Goal: Task Accomplishment & Management: Manage account settings

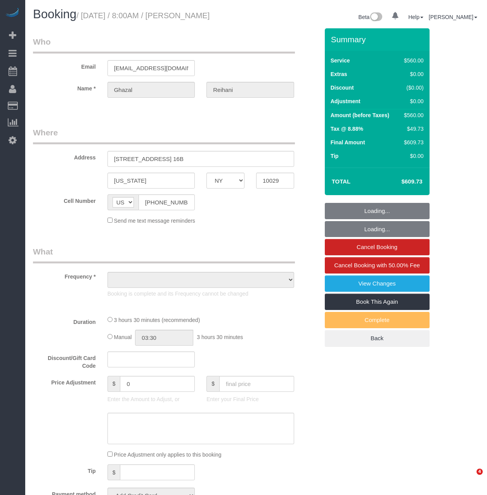
select select "NY"
select select "object:666"
select select "210"
select select "number:56"
select select "number:69"
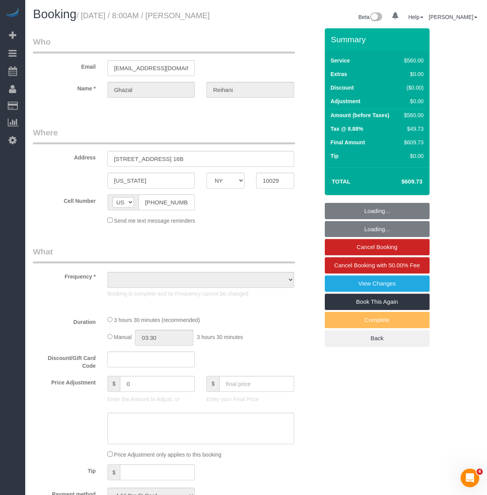
select select "number:15"
select select "number:5"
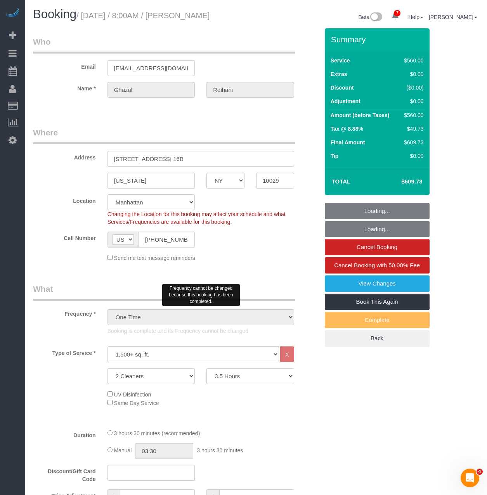
select select "string:stripe-pm_1S0swo4VGloSiKo7yB9zCPgG"
select select "spot1"
select select "object:1334"
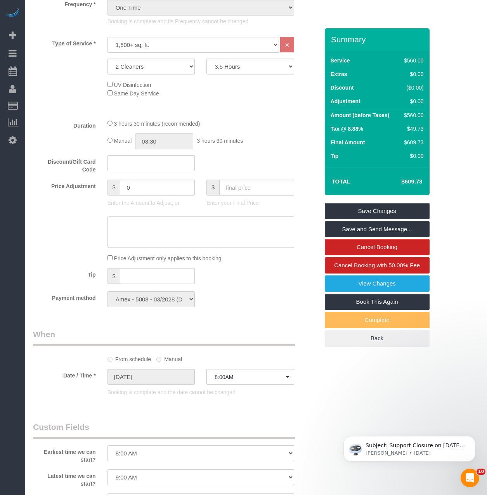
scroll to position [310, 0]
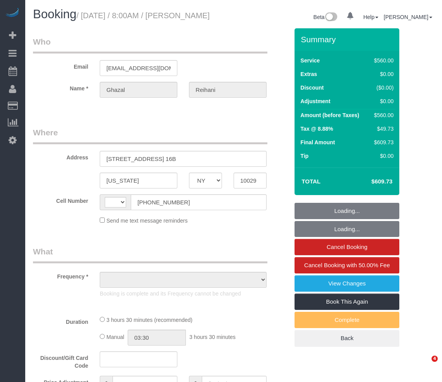
select select "NY"
select select "number:56"
select select "number:69"
select select "number:15"
select select "number:5"
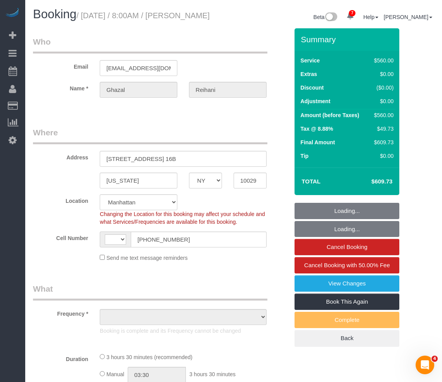
select select "string:[GEOGRAPHIC_DATA]"
select select "object:834"
select select "string:stripe-pm_1S0swo4VGloSiKo7yB9zCPgG"
select select "spot1"
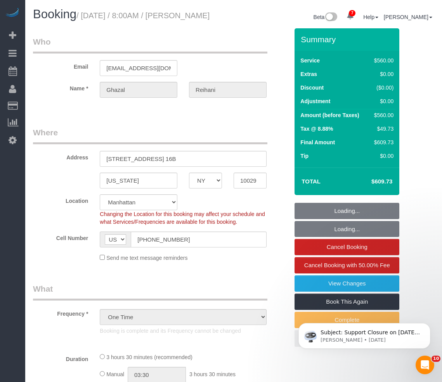
select select "object:1331"
select select "210"
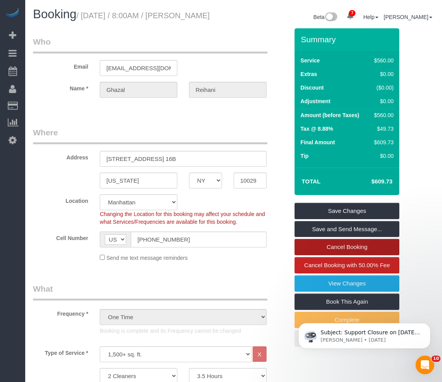
click at [310, 254] on link "Cancel Booking" at bounding box center [346, 247] width 105 height 16
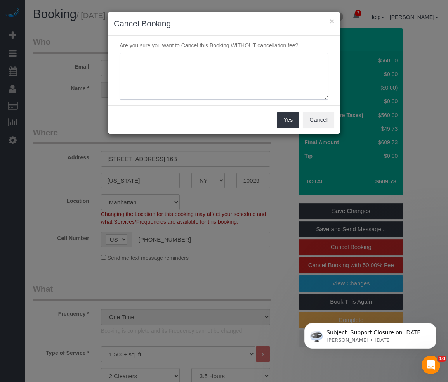
click at [253, 76] on textarea at bounding box center [223, 76] width 209 height 47
type textarea "S"
type textarea "No service completed"
click at [283, 120] on button "Yes" at bounding box center [288, 120] width 22 height 16
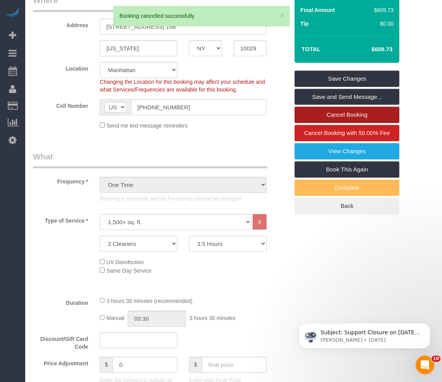
scroll to position [155, 0]
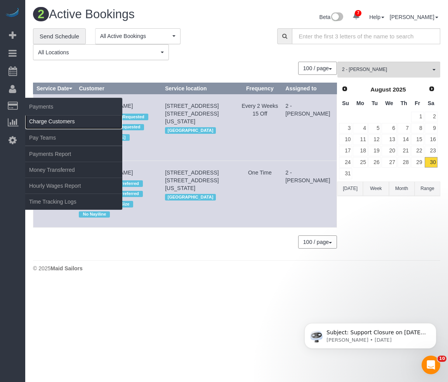
click at [40, 117] on link "Charge Customers" at bounding box center [73, 122] width 97 height 16
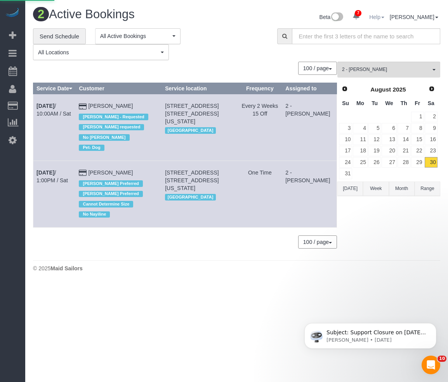
select select
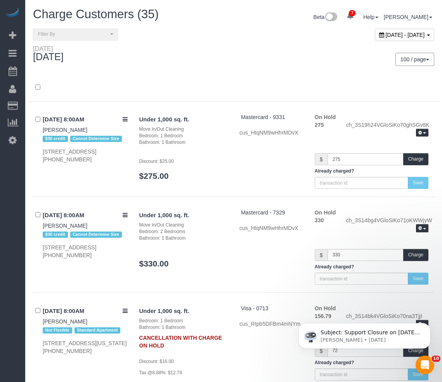
click at [341, 42] on div "[DATE] - [DATE]" at bounding box center [336, 36] width 206 height 17
click at [375, 30] on div "[DATE] - [DATE]" at bounding box center [404, 35] width 59 height 12
type input "**********"
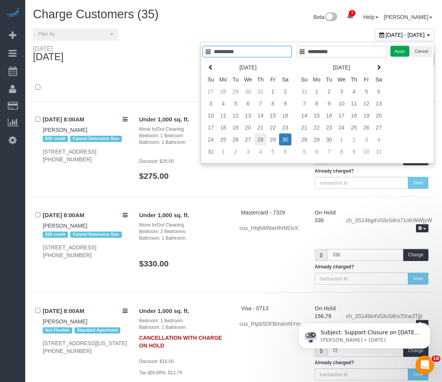
type input "**********"
click at [257, 138] on td "28" at bounding box center [260, 139] width 12 height 12
type input "**********"
click at [393, 49] on button "Apply" at bounding box center [399, 51] width 19 height 11
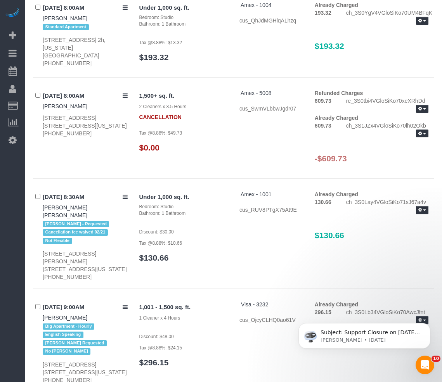
scroll to position [621, 0]
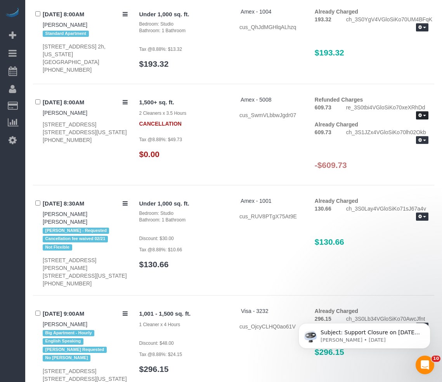
click at [423, 116] on span "button" at bounding box center [424, 116] width 3 height 2
click at [375, 169] on h3 "-$609.73" at bounding box center [372, 165] width 114 height 9
click at [422, 144] on button "button" at bounding box center [422, 140] width 12 height 8
click at [406, 158] on link "Refund" at bounding box center [397, 153] width 61 height 10
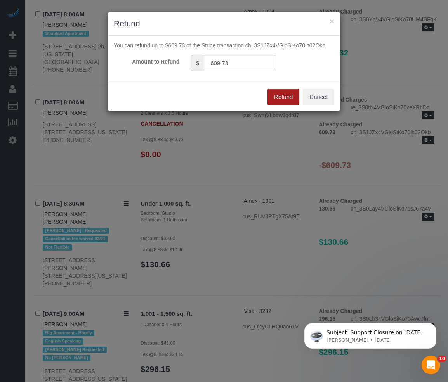
click at [289, 102] on button "Refund" at bounding box center [283, 97] width 32 height 16
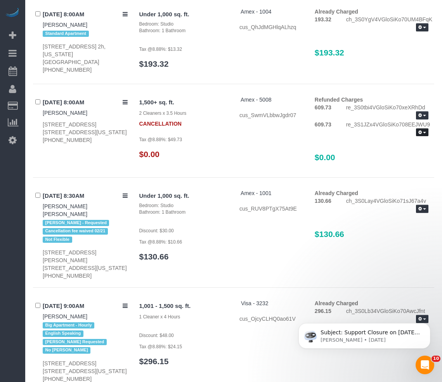
click at [418, 137] on button "button" at bounding box center [422, 132] width 12 height 8
click at [423, 119] on button "button" at bounding box center [422, 115] width 12 height 8
click at [389, 134] on link "View Details" at bounding box center [397, 129] width 61 height 10
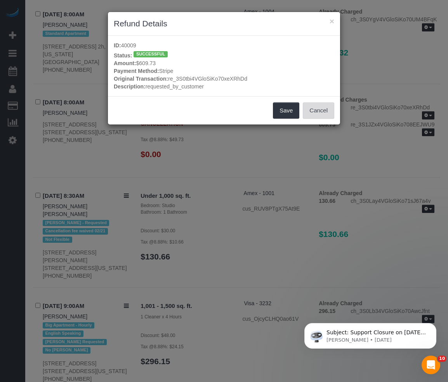
click at [322, 109] on button "Cancel" at bounding box center [318, 110] width 31 height 16
